Goal: Information Seeking & Learning: Understand process/instructions

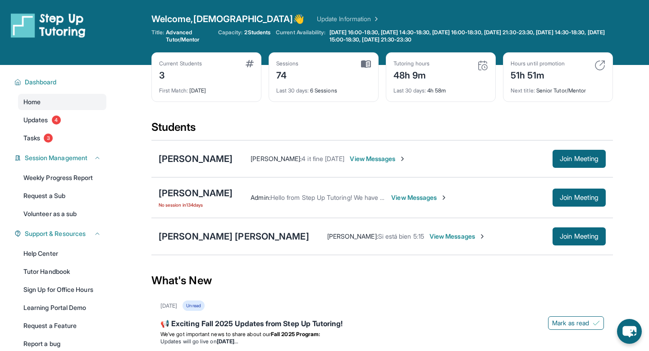
click at [445, 87] on div "Last 30 days : 4h 58m" at bounding box center [441, 88] width 95 height 13
click at [412, 76] on div "48h 9m" at bounding box center [412, 74] width 36 height 14
click at [459, 75] on div "Tutoring hours 48h 9m" at bounding box center [441, 71] width 95 height 22
click at [407, 74] on div "48h 9m" at bounding box center [412, 74] width 36 height 14
click at [367, 62] on img at bounding box center [366, 64] width 10 height 8
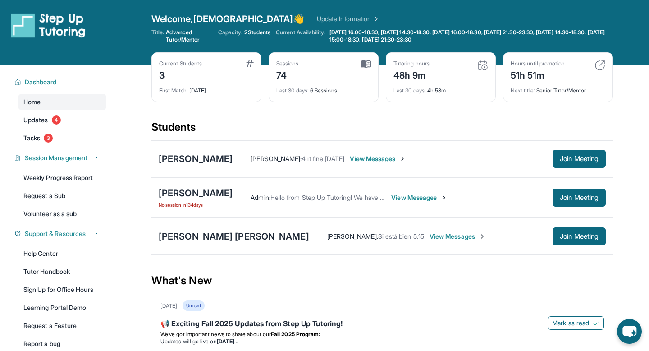
click at [429, 65] on div "Tutoring hours" at bounding box center [412, 63] width 36 height 7
click at [485, 64] on img at bounding box center [482, 65] width 11 height 11
click at [402, 69] on div "48h 9m" at bounding box center [412, 74] width 36 height 14
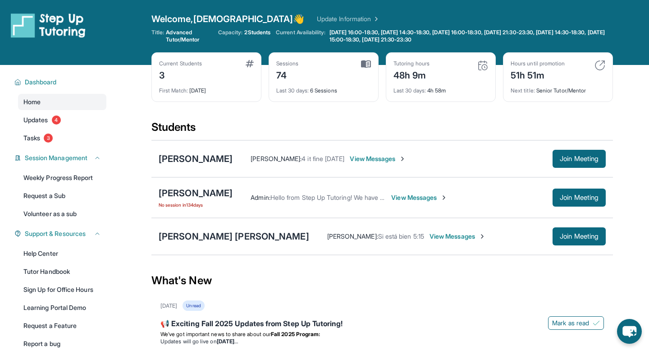
click at [481, 64] on img at bounding box center [482, 65] width 11 height 11
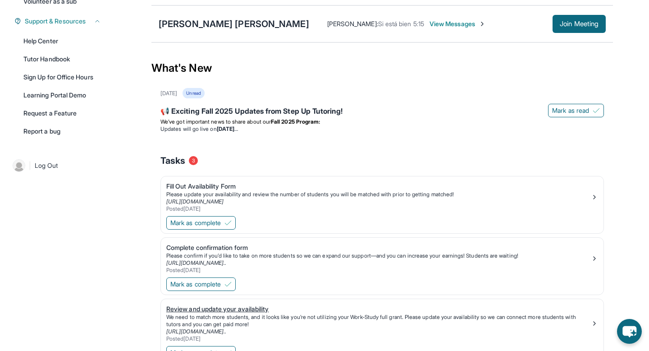
scroll to position [212, 0]
click at [433, 120] on p "We’ve got important news to share about our Fall 2025 Program:" at bounding box center [382, 122] width 444 height 7
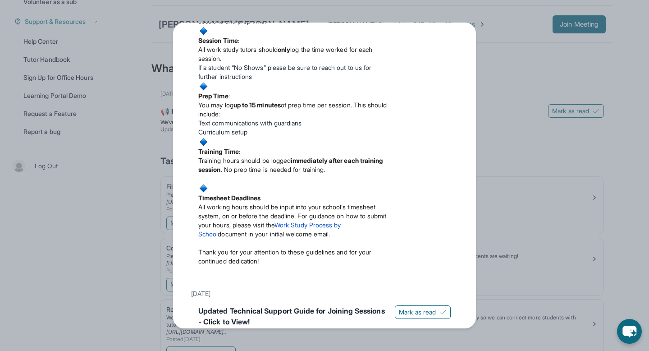
scroll to position [270, 0]
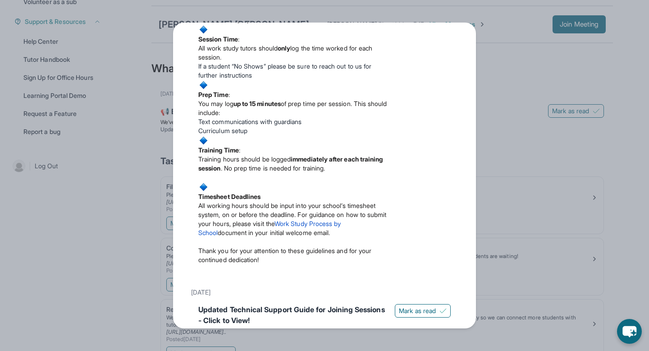
click at [332, 236] on link "Work Study Process by School" at bounding box center [269, 228] width 142 height 17
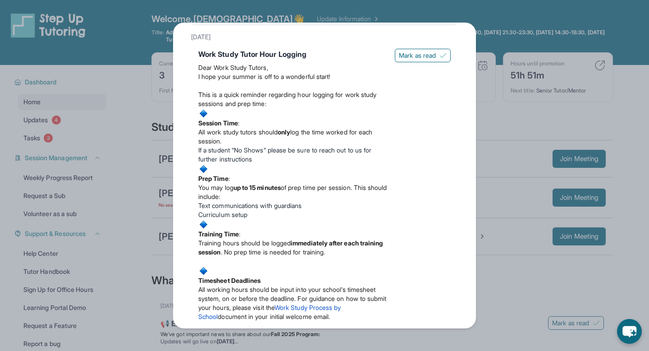
scroll to position [0, 0]
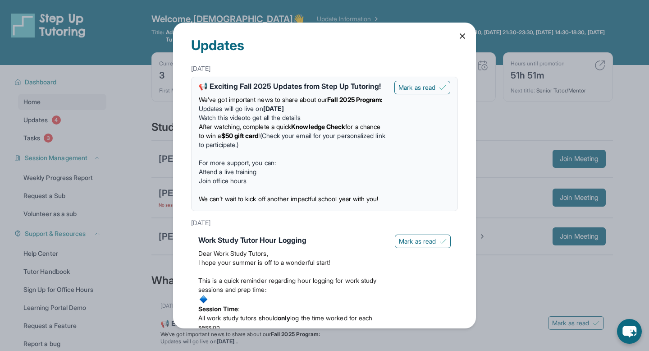
click at [463, 34] on icon at bounding box center [462, 36] width 5 height 5
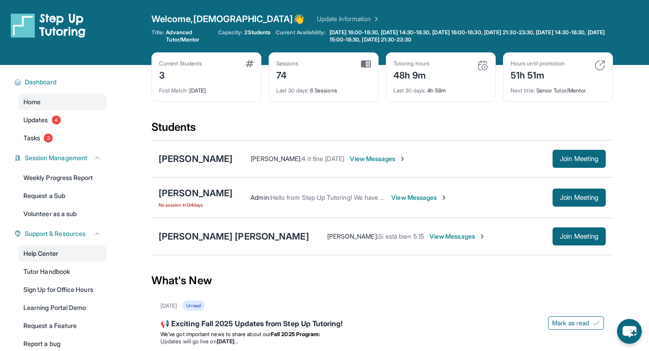
click at [58, 249] on link "Help Center" at bounding box center [62, 253] width 88 height 16
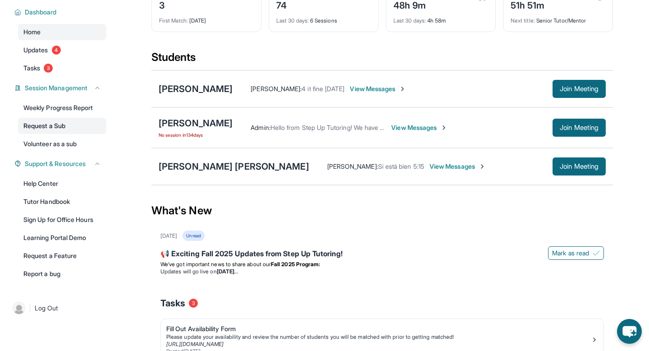
scroll to position [71, 0]
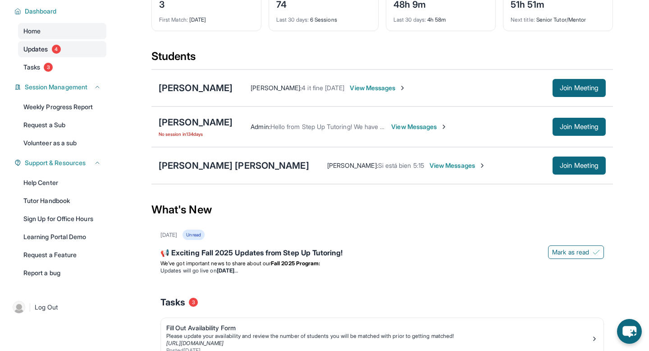
click at [55, 52] on span "4" at bounding box center [56, 49] width 9 height 9
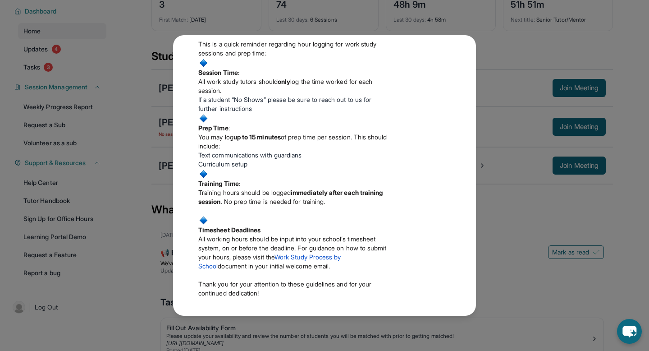
scroll to position [286, 0]
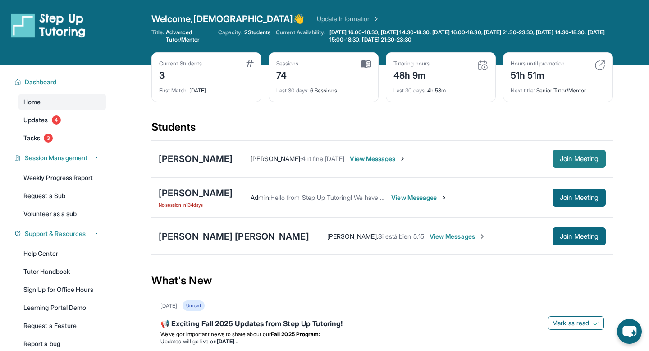
click at [560, 159] on span "Join Meeting" at bounding box center [579, 158] width 39 height 5
